Goal: Find specific page/section

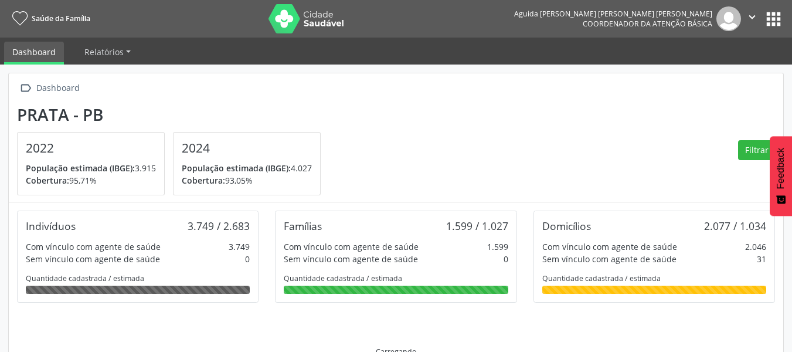
click at [766, 22] on button "apps" at bounding box center [773, 19] width 21 height 21
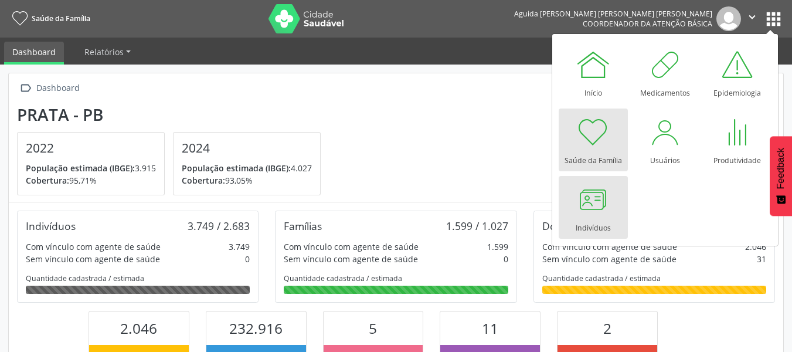
scroll to position [195, 259]
click at [585, 215] on div at bounding box center [593, 199] width 35 height 35
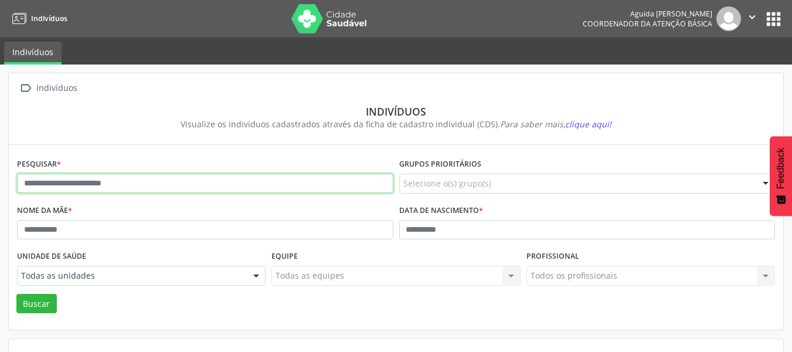
click at [235, 183] on input "text" at bounding box center [205, 184] width 376 height 20
type input "**********"
click at [16, 294] on button "Buscar" at bounding box center [36, 304] width 40 height 20
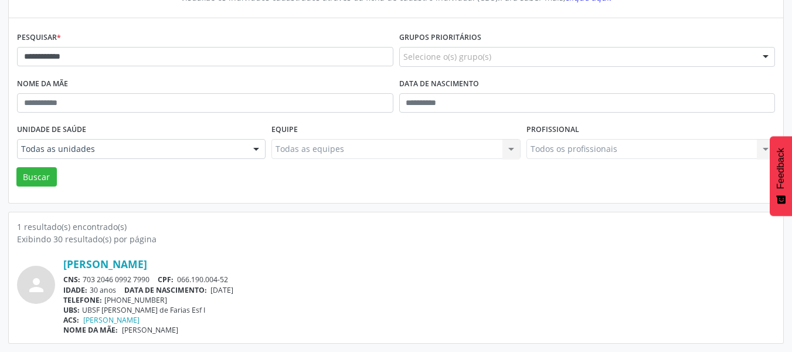
scroll to position [127, 0]
click at [128, 267] on link "[PERSON_NAME]" at bounding box center [105, 263] width 84 height 13
